Goal: Information Seeking & Learning: Learn about a topic

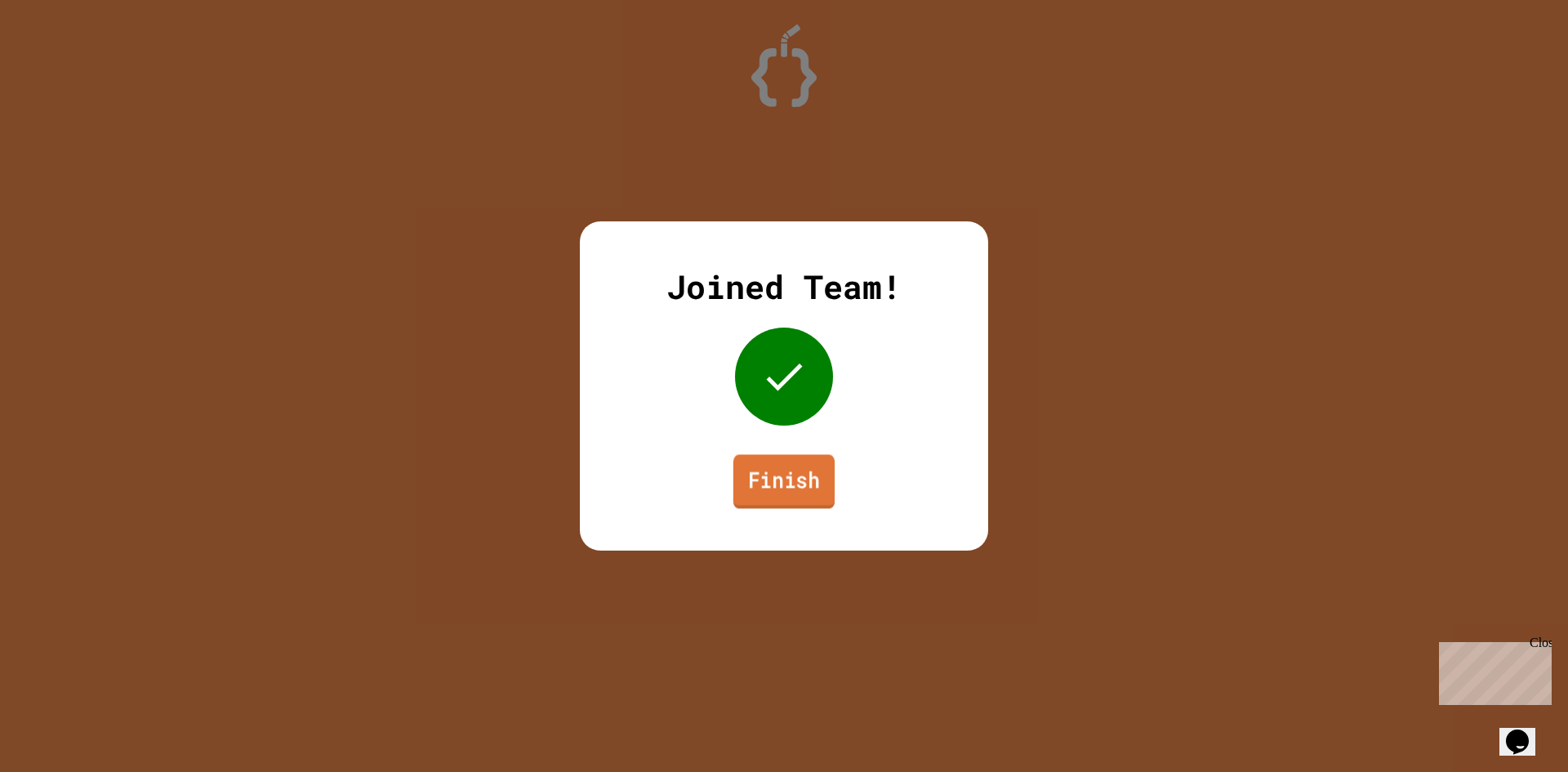
click at [819, 496] on link "Finish" at bounding box center [784, 481] width 102 height 54
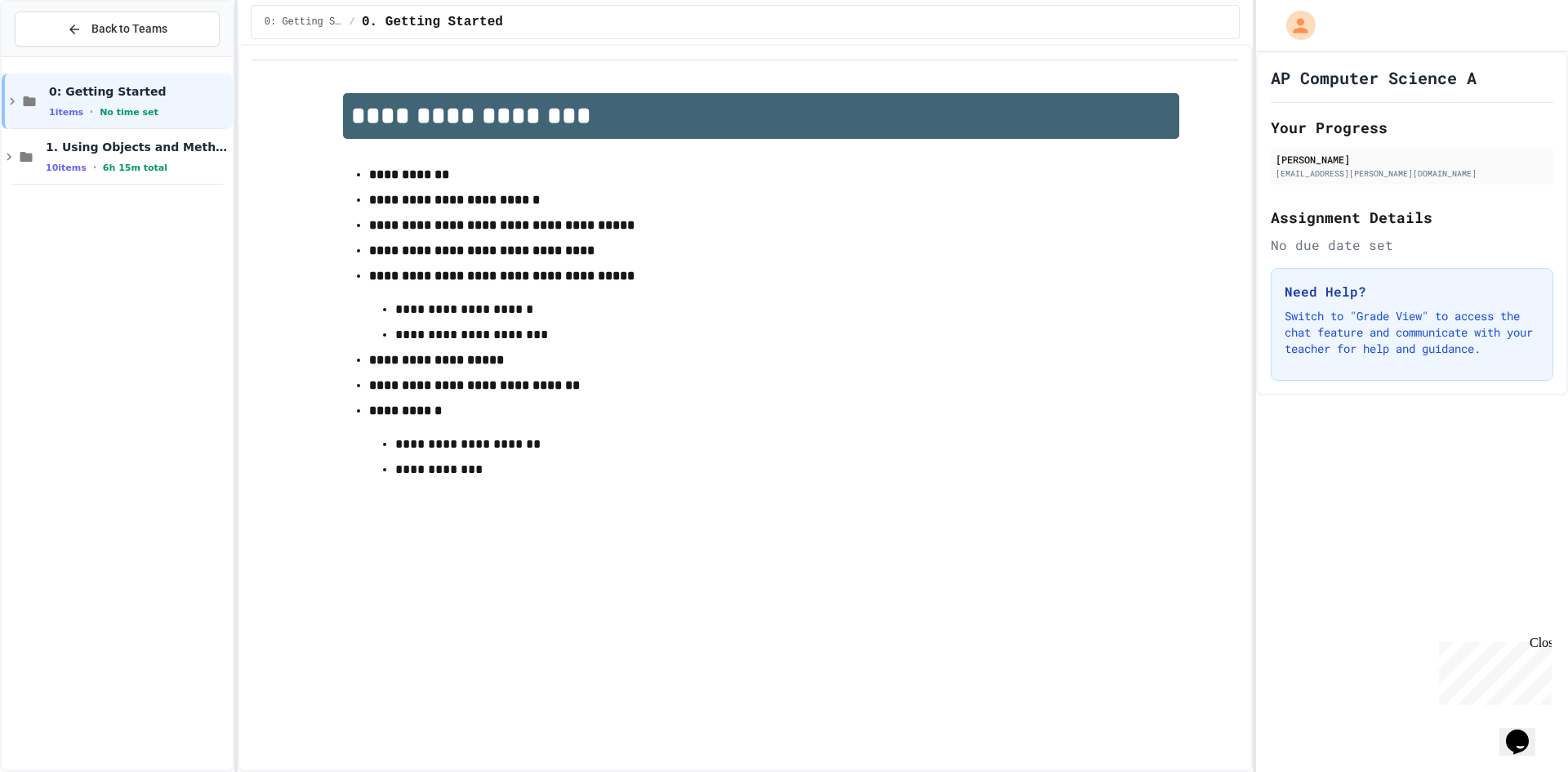
click at [31, 196] on div "0: Getting Started 1 items • No time set 1. Using Objects and Methods 10 items …" at bounding box center [117, 414] width 231 height 700
click at [151, 102] on div "0: Getting Started 1 items • No time set" at bounding box center [139, 102] width 180 height 34
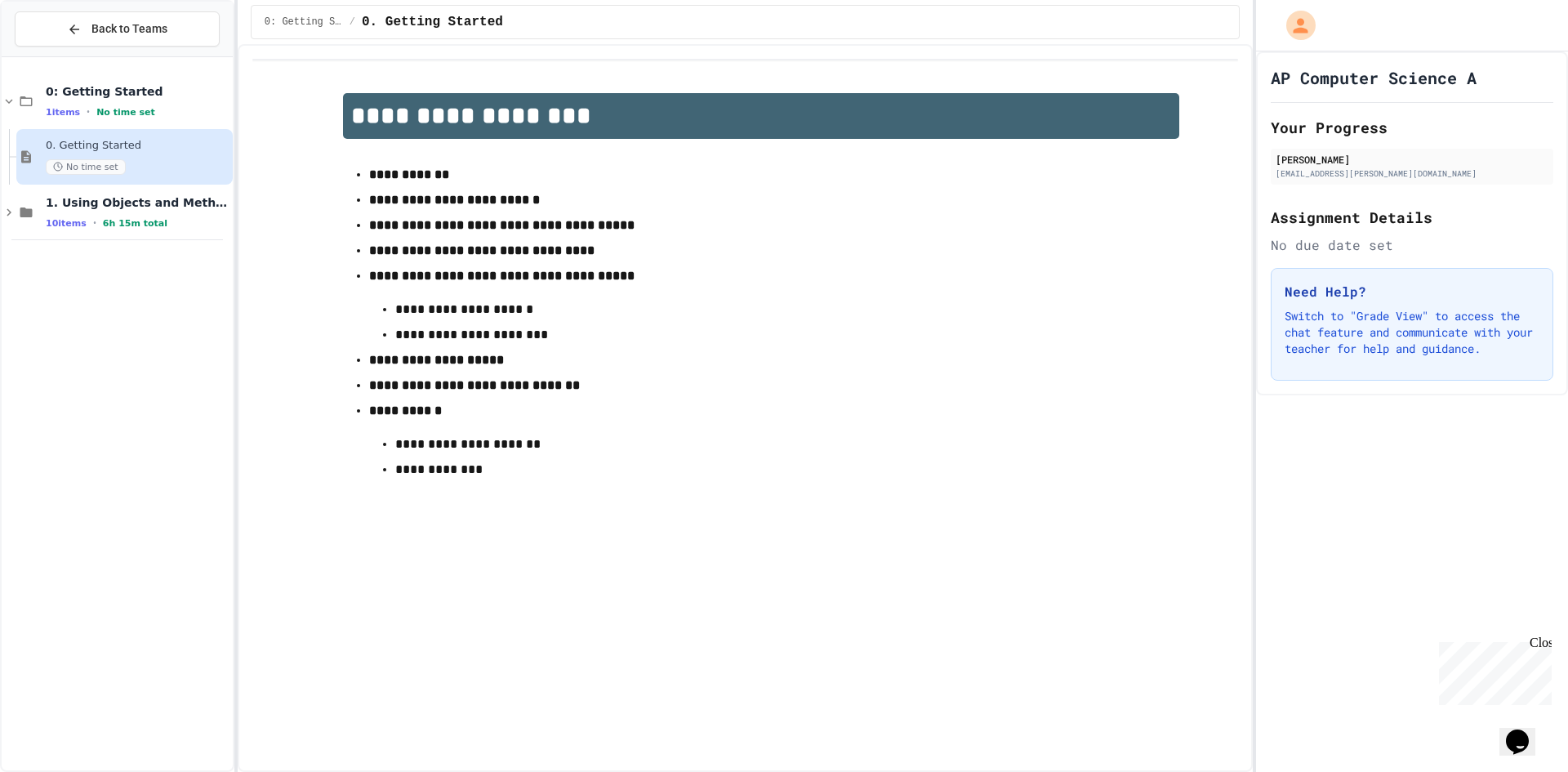
drag, startPoint x: 174, startPoint y: 329, endPoint x: 164, endPoint y: 255, distance: 74.7
click at [170, 332] on div "0: Getting Started 1 items • No time set 0. Getting Started No time set 1. Usin…" at bounding box center [117, 414] width 231 height 700
click at [163, 234] on div "1. Using Objects and Methods 10 items • 6h 15m total" at bounding box center [117, 213] width 231 height 56
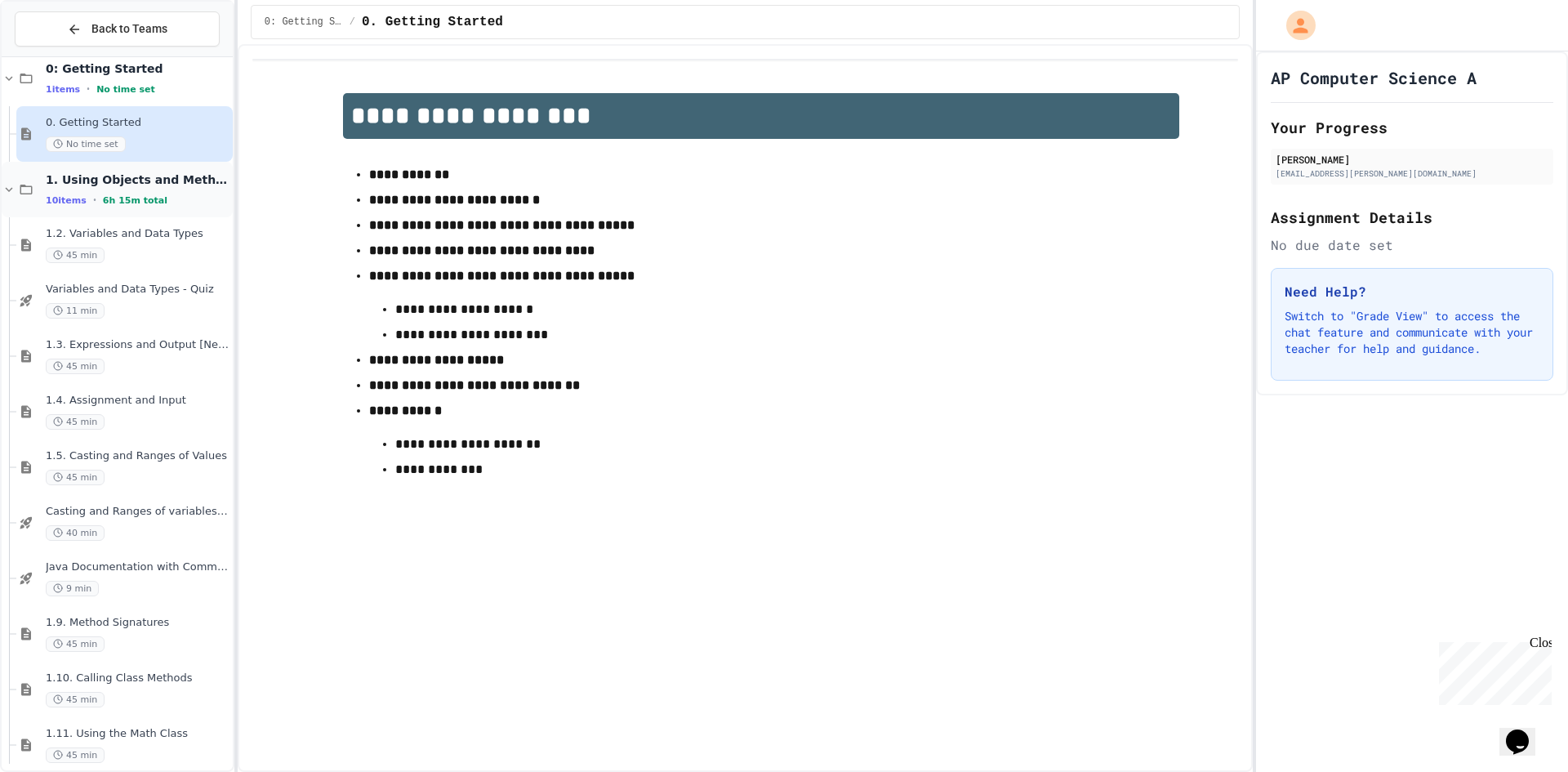
scroll to position [41, 0]
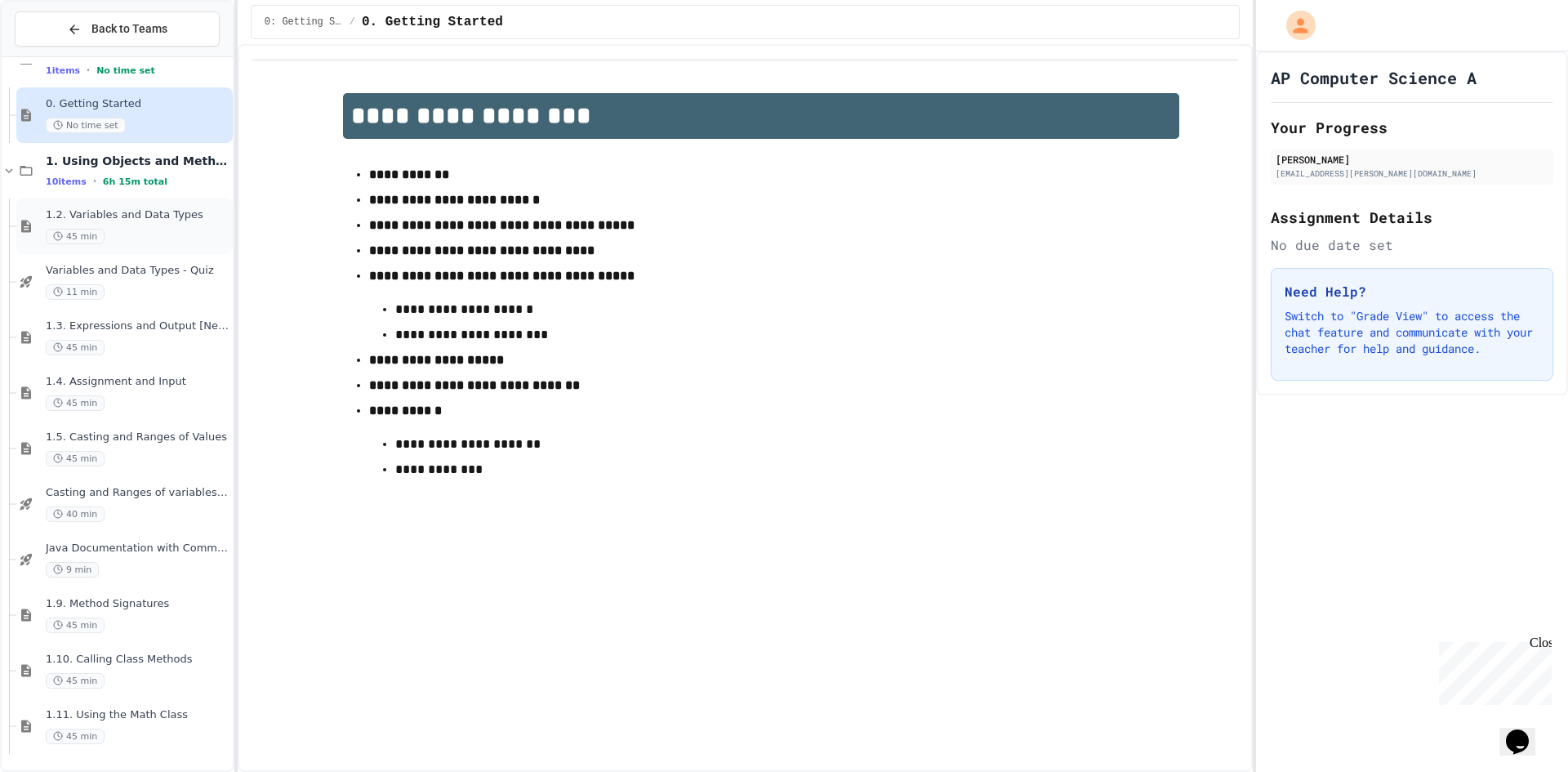
click at [146, 220] on span "1.2. Variables and Data Types" at bounding box center [138, 215] width 184 height 13
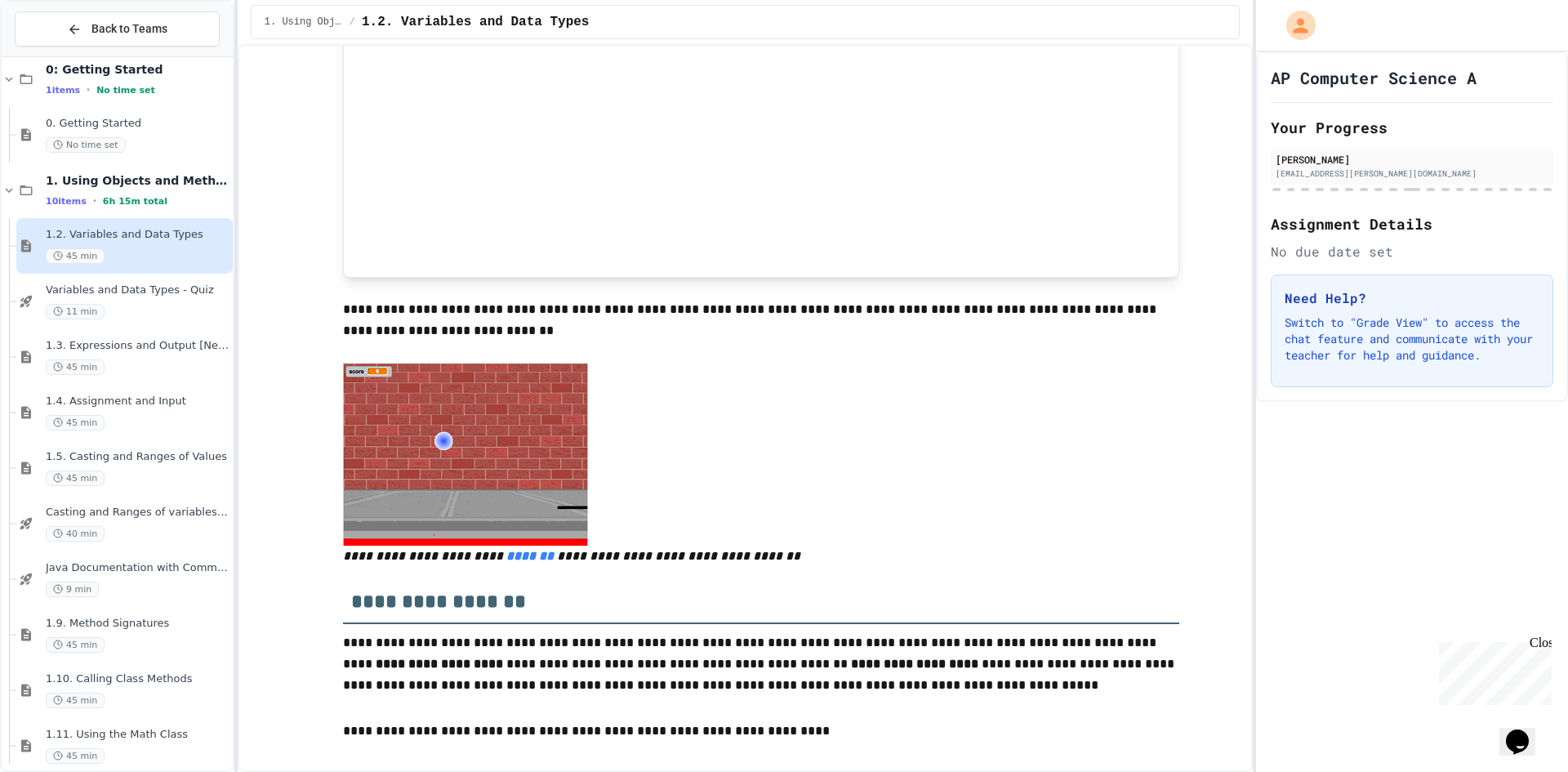
scroll to position [653, 0]
